Goal: Subscribe to service/newsletter

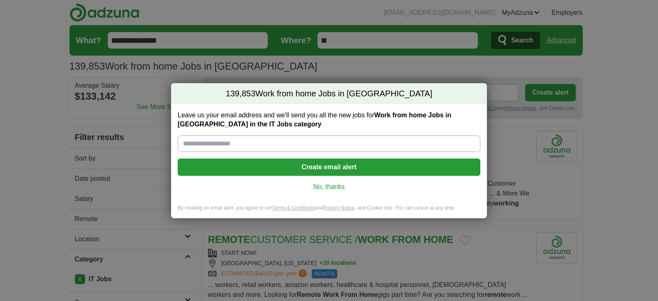
click at [260, 142] on input "Leave us your email address and we'll send you all the new jobs for Work from h…" at bounding box center [329, 143] width 303 height 16
click at [265, 145] on input "Leave us your email address and we'll send you all the new jobs for Work from h…" at bounding box center [329, 143] width 303 height 16
type input "**********"
click at [335, 164] on button "Create email alert" at bounding box center [329, 166] width 303 height 17
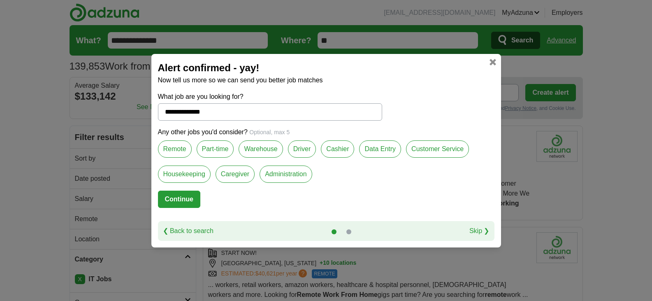
click at [176, 148] on label "Remote" at bounding box center [175, 148] width 34 height 17
click at [184, 196] on button "Continue" at bounding box center [179, 198] width 42 height 17
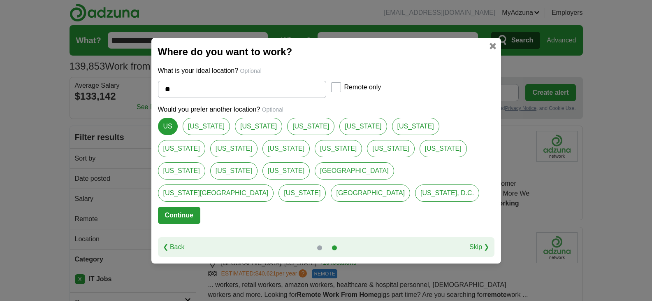
click at [315, 157] on link "[US_STATE]" at bounding box center [338, 148] width 47 height 17
type input "*******"
select select "*"
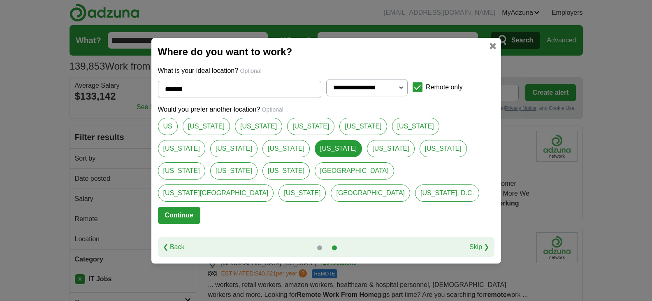
click at [176, 207] on button "Continue" at bounding box center [179, 214] width 42 height 17
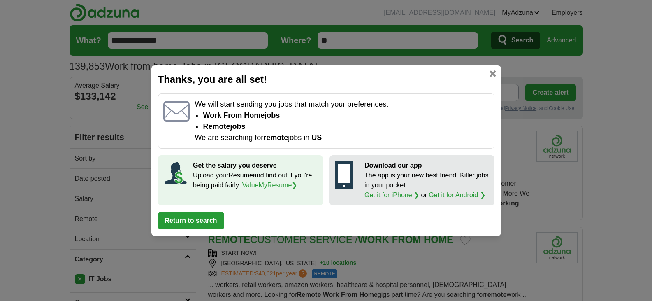
click at [192, 223] on button "Return to search" at bounding box center [191, 220] width 66 height 17
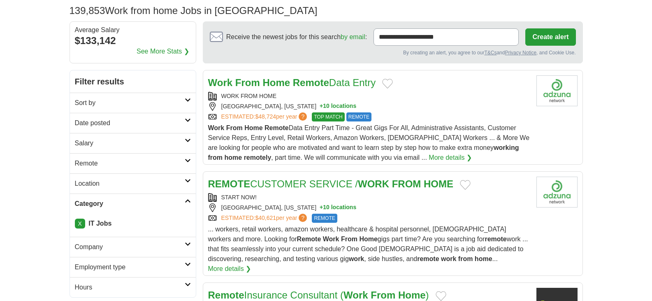
scroll to position [206, 0]
